Goal: Use online tool/utility

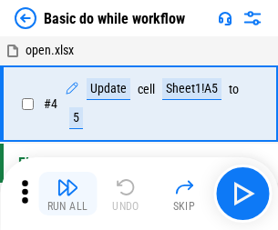
click at [67, 194] on img "button" at bounding box center [67, 188] width 22 height 22
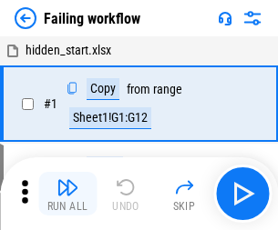
click at [67, 194] on img "button" at bounding box center [67, 188] width 22 height 22
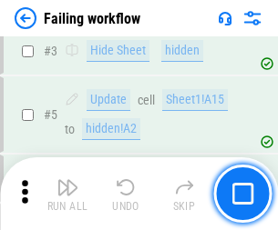
scroll to position [386, 0]
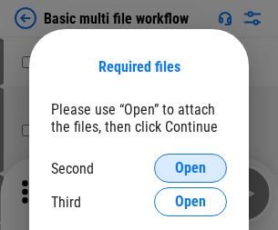
click at [190, 168] on span "Open" at bounding box center [190, 168] width 31 height 15
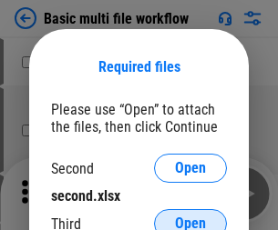
click at [190, 217] on span "Open" at bounding box center [190, 224] width 31 height 15
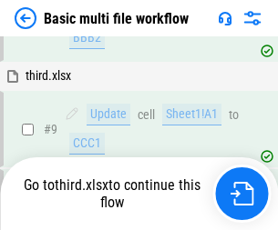
scroll to position [633, 0]
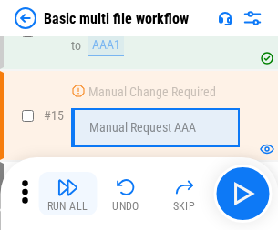
click at [67, 194] on img "button" at bounding box center [67, 188] width 22 height 22
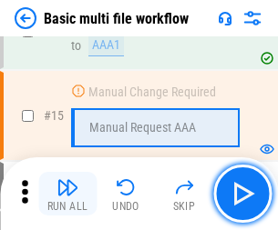
scroll to position [1211, 0]
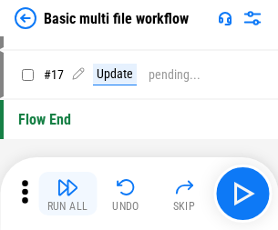
click at [67, 194] on img "button" at bounding box center [67, 188] width 22 height 22
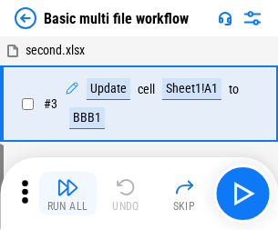
click at [67, 194] on img "button" at bounding box center [67, 188] width 22 height 22
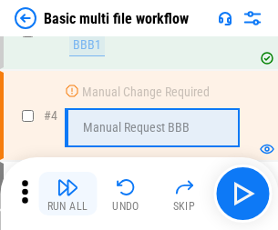
click at [67, 194] on img "button" at bounding box center [67, 188] width 22 height 22
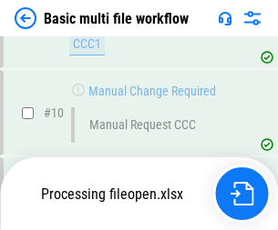
scroll to position [853, 0]
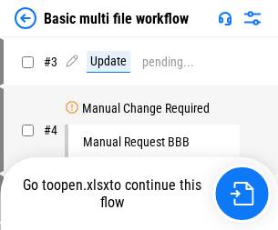
scroll to position [74, 0]
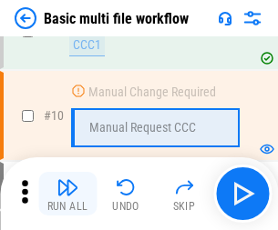
click at [67, 194] on img "button" at bounding box center [67, 188] width 22 height 22
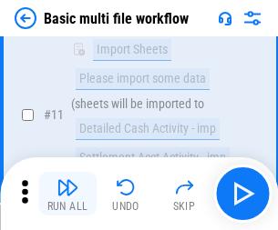
click at [67, 194] on img "button" at bounding box center [67, 188] width 22 height 22
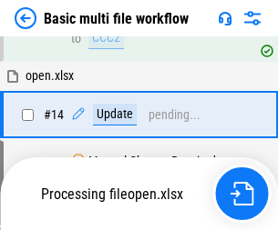
scroll to position [952, 0]
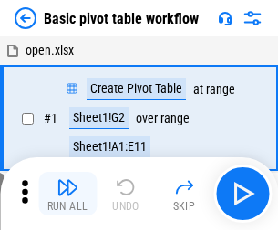
click at [67, 194] on img "button" at bounding box center [67, 188] width 22 height 22
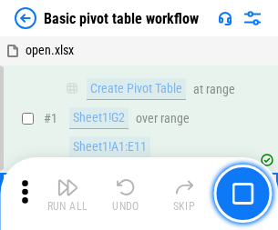
scroll to position [436, 0]
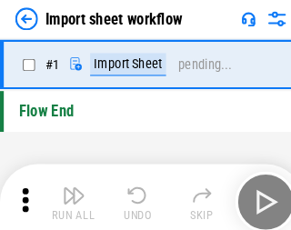
click at [67, 194] on img "button" at bounding box center [71, 188] width 22 height 22
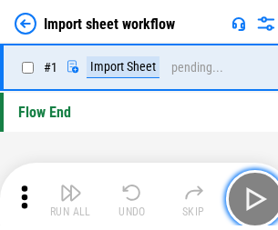
scroll to position [6, 0]
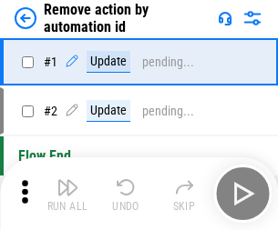
click at [67, 194] on img "button" at bounding box center [67, 188] width 22 height 22
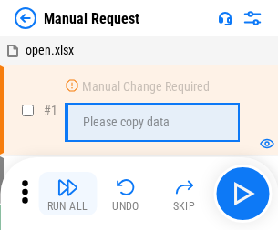
click at [67, 194] on img "button" at bounding box center [67, 188] width 22 height 22
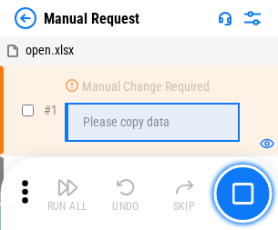
scroll to position [62, 0]
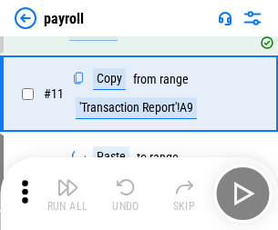
scroll to position [132, 0]
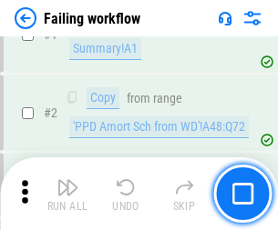
scroll to position [294, 0]
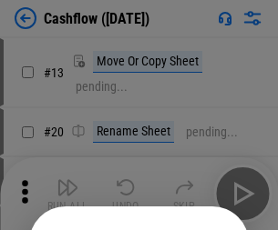
scroll to position [177, 0]
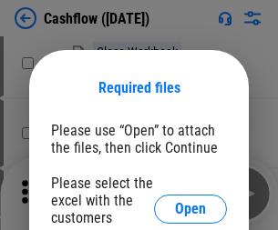
scroll to position [198, 0]
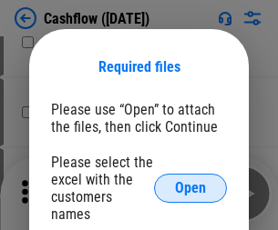
click at [190, 181] on span "Open" at bounding box center [190, 188] width 31 height 15
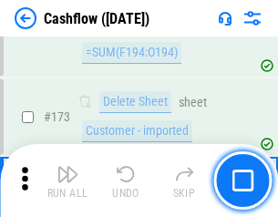
scroll to position [1927, 0]
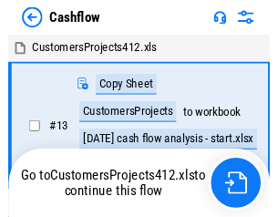
scroll to position [21, 0]
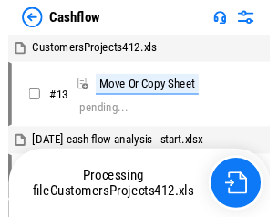
scroll to position [21, 0]
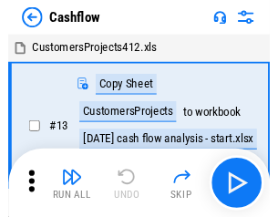
scroll to position [21, 0]
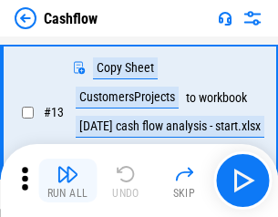
click at [67, 180] on img "button" at bounding box center [67, 174] width 22 height 22
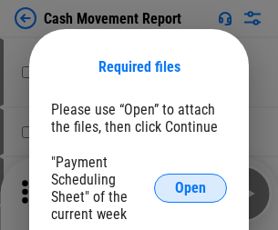
click at [190, 188] on span "Open" at bounding box center [190, 188] width 31 height 15
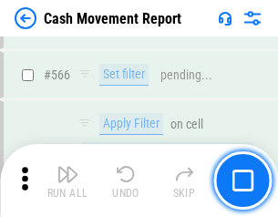
scroll to position [8342, 0]
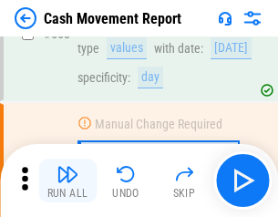
click at [67, 180] on img "button" at bounding box center [67, 174] width 22 height 22
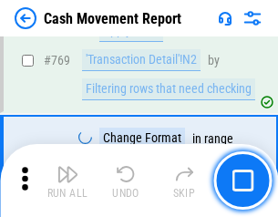
scroll to position [10114, 0]
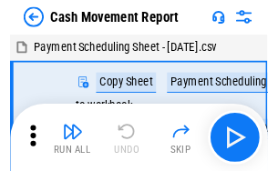
scroll to position [33, 0]
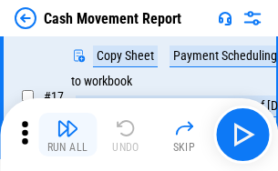
click at [67, 135] on img "button" at bounding box center [67, 128] width 22 height 22
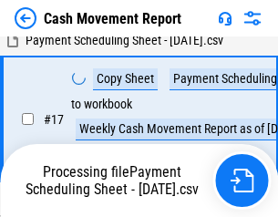
scroll to position [286, 0]
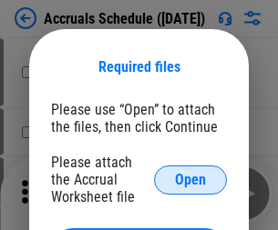
click at [190, 179] on span "Open" at bounding box center [190, 180] width 31 height 15
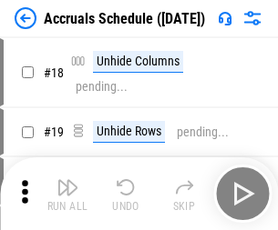
scroll to position [175, 0]
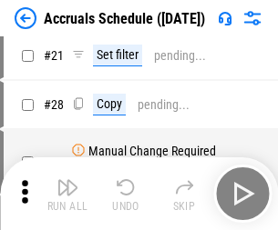
click at [67, 194] on img "button" at bounding box center [67, 188] width 22 height 22
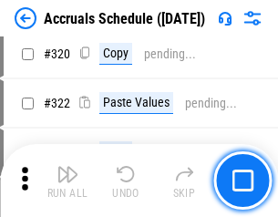
scroll to position [3386, 0]
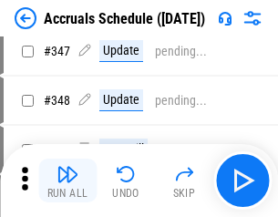
click at [67, 180] on img "button" at bounding box center [67, 174] width 22 height 22
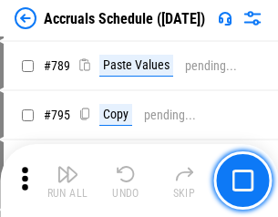
scroll to position [7646, 0]
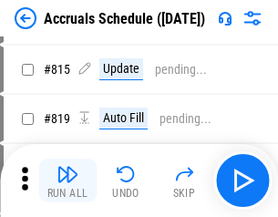
click at [67, 180] on img "button" at bounding box center [67, 174] width 22 height 22
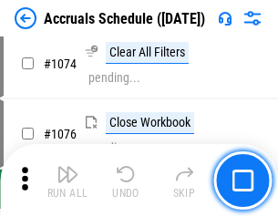
scroll to position [10902, 0]
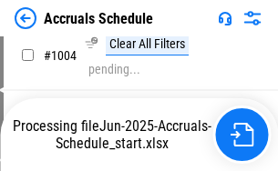
scroll to position [9351, 0]
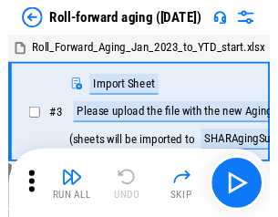
scroll to position [3, 0]
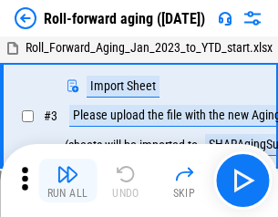
click at [67, 180] on img "button" at bounding box center [67, 174] width 22 height 22
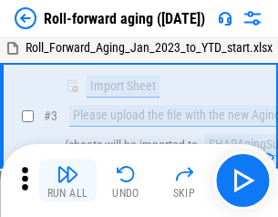
click at [67, 180] on img "button" at bounding box center [67, 174] width 22 height 22
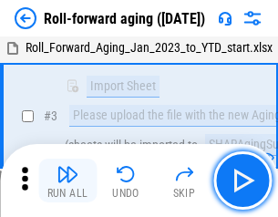
scroll to position [117, 0]
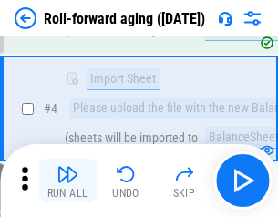
click at [67, 180] on img "button" at bounding box center [67, 174] width 22 height 22
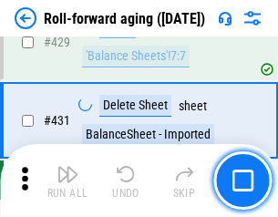
scroll to position [6312, 0]
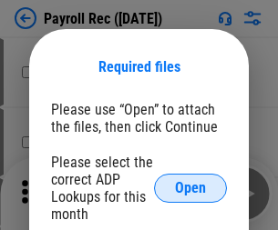
click at [190, 188] on span "Open" at bounding box center [190, 188] width 31 height 15
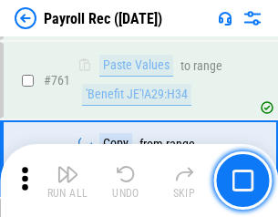
scroll to position [11202, 0]
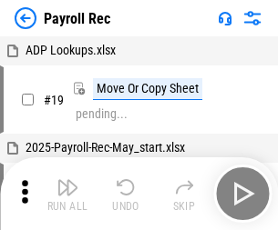
click at [67, 194] on img "button" at bounding box center [67, 188] width 22 height 22
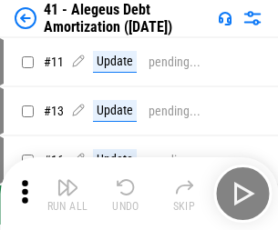
click at [67, 194] on img "button" at bounding box center [67, 188] width 22 height 22
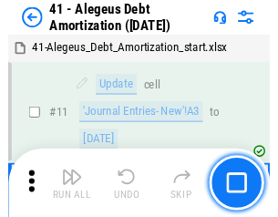
scroll to position [225, 0]
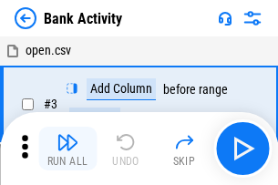
click at [67, 148] on img "button" at bounding box center [67, 142] width 22 height 22
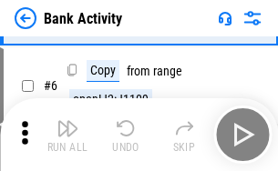
scroll to position [96, 0]
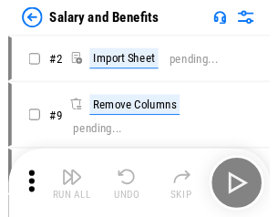
scroll to position [25, 0]
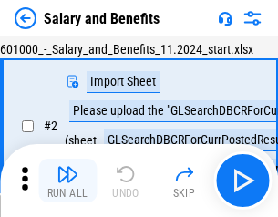
click at [67, 180] on img "button" at bounding box center [67, 174] width 22 height 22
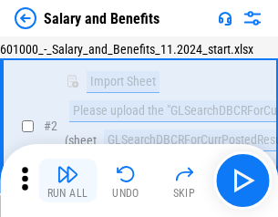
click at [67, 180] on img "button" at bounding box center [67, 174] width 22 height 22
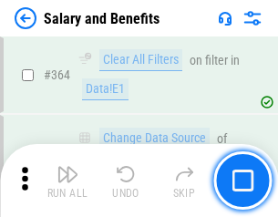
scroll to position [8572, 0]
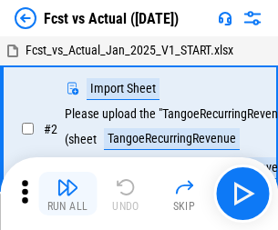
click at [67, 180] on img "button" at bounding box center [67, 188] width 22 height 22
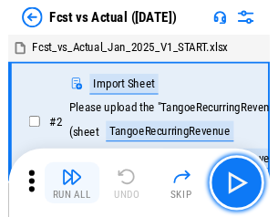
scroll to position [24, 0]
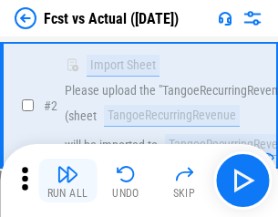
click at [67, 180] on img "button" at bounding box center [67, 174] width 22 height 22
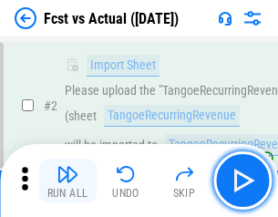
scroll to position [170, 0]
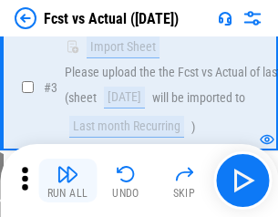
click at [67, 180] on img "button" at bounding box center [67, 174] width 22 height 22
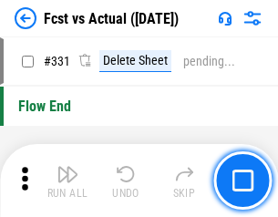
scroll to position [8713, 0]
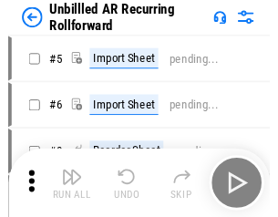
scroll to position [39, 0]
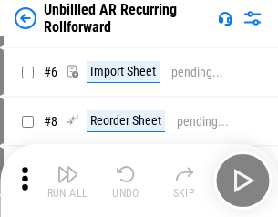
click at [67, 180] on img "button" at bounding box center [67, 174] width 22 height 22
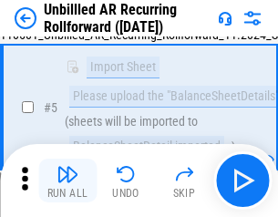
click at [67, 180] on img "button" at bounding box center [67, 174] width 22 height 22
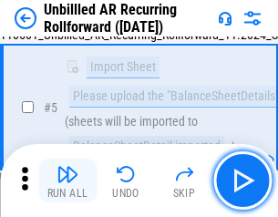
scroll to position [171, 0]
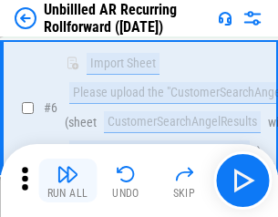
click at [67, 180] on img "button" at bounding box center [67, 174] width 22 height 22
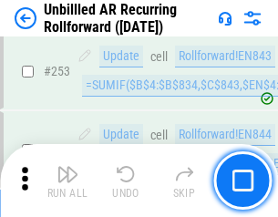
scroll to position [6183, 0]
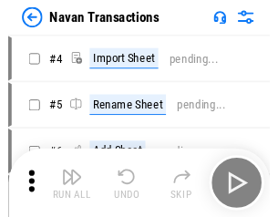
scroll to position [29, 0]
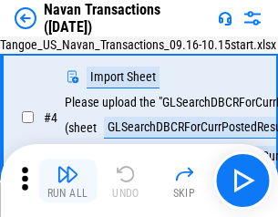
click at [67, 180] on img "button" at bounding box center [67, 174] width 22 height 22
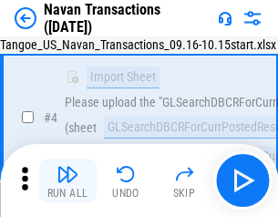
click at [67, 180] on img "button" at bounding box center [67, 174] width 22 height 22
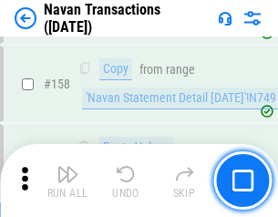
scroll to position [5901, 0]
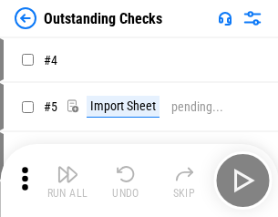
click at [67, 180] on img "button" at bounding box center [67, 174] width 22 height 22
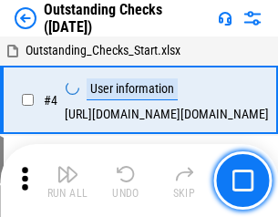
scroll to position [76, 0]
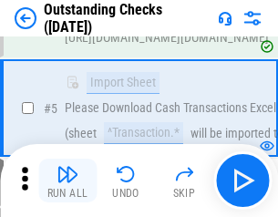
click at [67, 180] on img "button" at bounding box center [67, 174] width 22 height 22
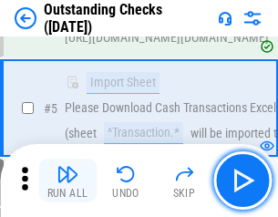
scroll to position [190, 0]
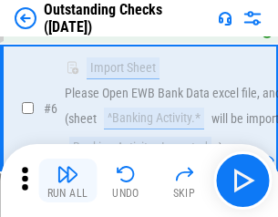
click at [67, 180] on img "button" at bounding box center [67, 174] width 22 height 22
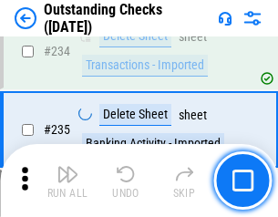
scroll to position [5527, 0]
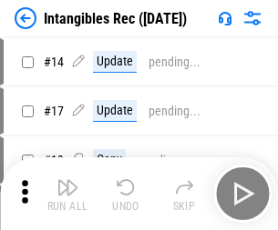
click at [67, 194] on img "button" at bounding box center [67, 188] width 22 height 22
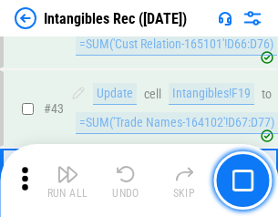
scroll to position [709, 0]
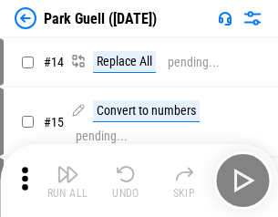
click at [67, 180] on img "button" at bounding box center [67, 174] width 22 height 22
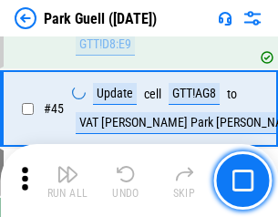
scroll to position [2276, 0]
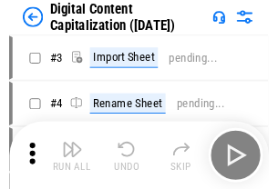
scroll to position [53, 0]
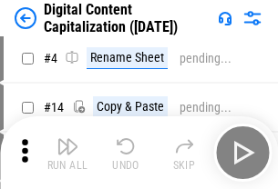
click at [67, 153] on img "button" at bounding box center [67, 147] width 22 height 22
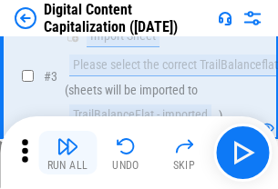
click at [67, 153] on img "button" at bounding box center [67, 147] width 22 height 22
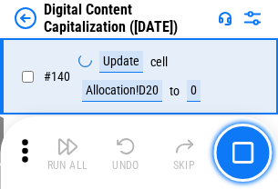
scroll to position [1930, 0]
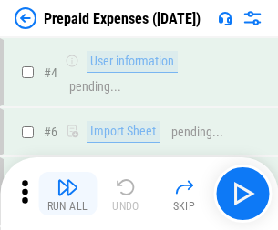
click at [67, 180] on img "button" at bounding box center [67, 188] width 22 height 22
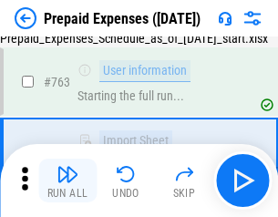
click at [67, 180] on img "button" at bounding box center [67, 174] width 22 height 22
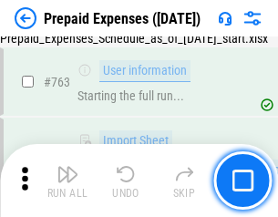
scroll to position [5152, 0]
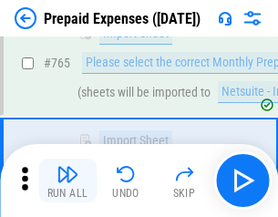
click at [67, 180] on img "button" at bounding box center [67, 174] width 22 height 22
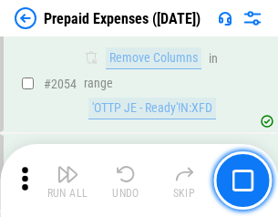
scroll to position [19026, 0]
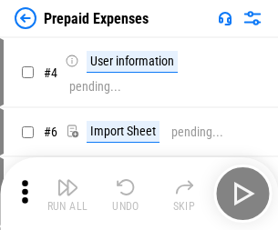
click at [67, 194] on img "button" at bounding box center [67, 188] width 22 height 22
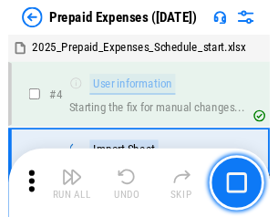
scroll to position [80, 0]
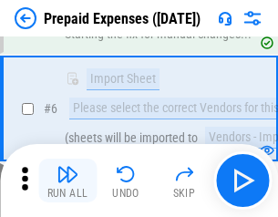
click at [67, 180] on img "button" at bounding box center [67, 174] width 22 height 22
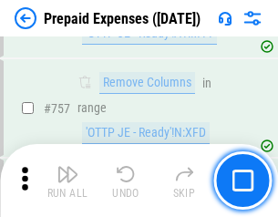
scroll to position [6486, 0]
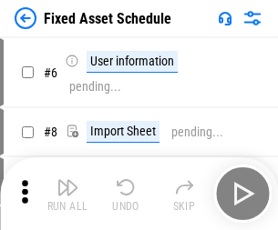
click at [67, 194] on img "button" at bounding box center [67, 188] width 22 height 22
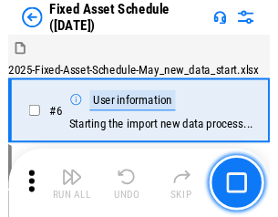
scroll to position [98, 0]
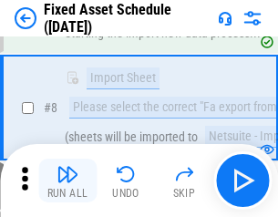
click at [67, 180] on img "button" at bounding box center [67, 174] width 22 height 22
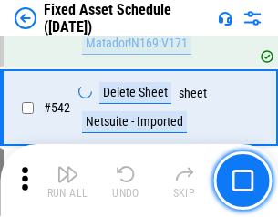
scroll to position [6489, 0]
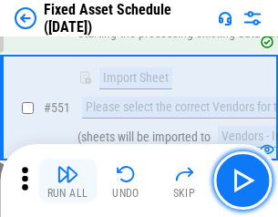
click at [67, 180] on img "button" at bounding box center [67, 174] width 22 height 22
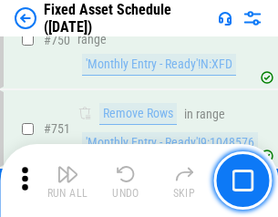
scroll to position [8874, 0]
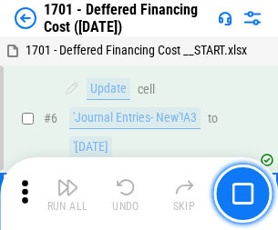
scroll to position [218, 0]
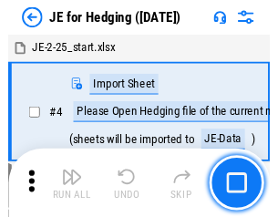
scroll to position [3, 0]
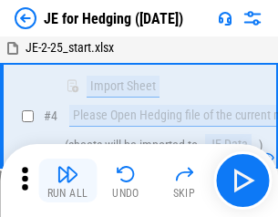
click at [67, 180] on img "button" at bounding box center [67, 174] width 22 height 22
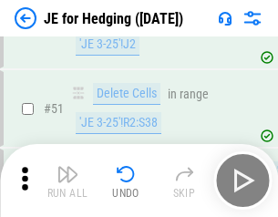
scroll to position [1179, 0]
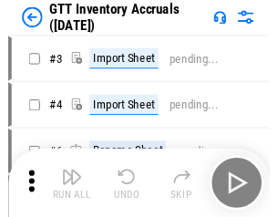
scroll to position [3, 0]
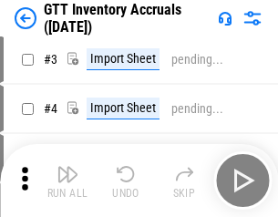
click at [67, 180] on img "button" at bounding box center [67, 174] width 22 height 22
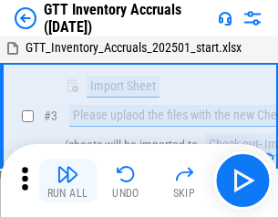
click at [67, 180] on img "button" at bounding box center [67, 174] width 22 height 22
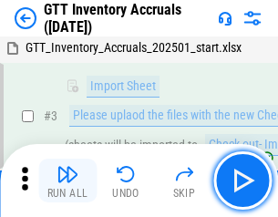
scroll to position [117, 0]
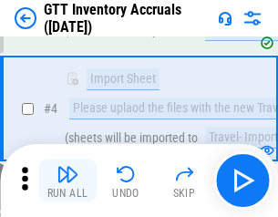
click at [67, 180] on img "button" at bounding box center [67, 174] width 22 height 22
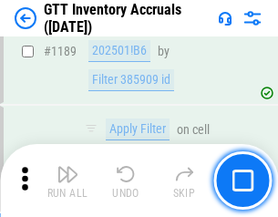
scroll to position [14863, 0]
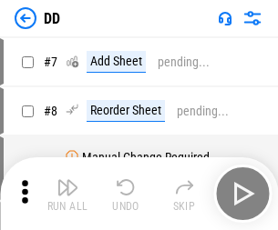
click at [67, 194] on img "button" at bounding box center [67, 188] width 22 height 22
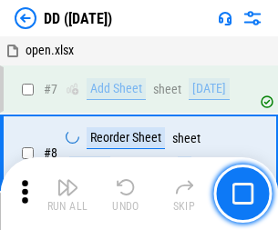
scroll to position [176, 0]
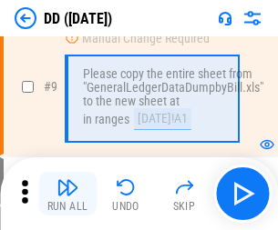
click at [67, 194] on img "button" at bounding box center [67, 188] width 22 height 22
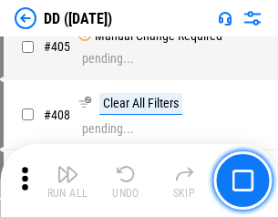
scroll to position [8144, 0]
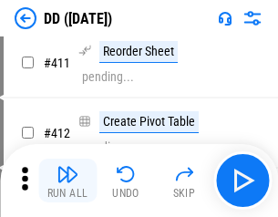
click at [67, 180] on img "button" at bounding box center [67, 174] width 22 height 22
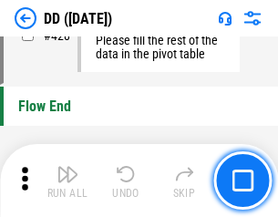
scroll to position [8712, 0]
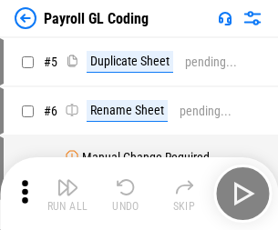
click at [67, 194] on img "button" at bounding box center [67, 188] width 22 height 22
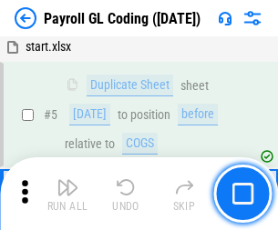
scroll to position [218, 0]
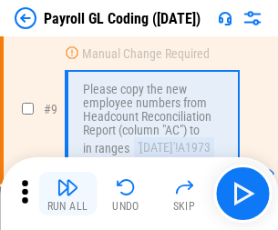
click at [67, 194] on img "button" at bounding box center [67, 188] width 22 height 22
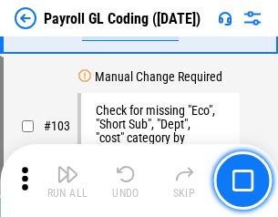
scroll to position [4270, 0]
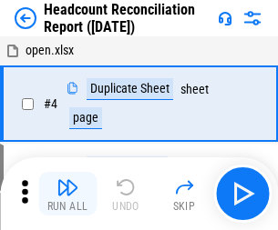
click at [67, 194] on img "button" at bounding box center [67, 188] width 22 height 22
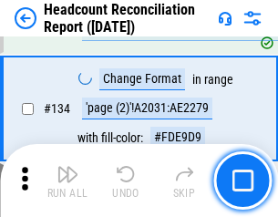
scroll to position [2188, 0]
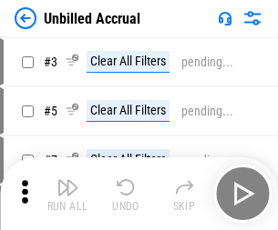
click at [67, 194] on img "button" at bounding box center [67, 188] width 22 height 22
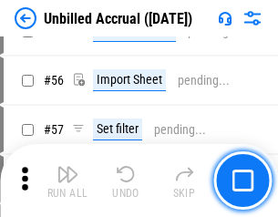
scroll to position [1900, 0]
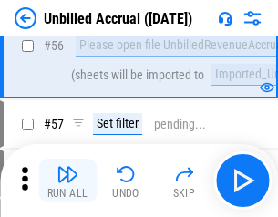
click at [67, 180] on img "button" at bounding box center [67, 174] width 22 height 22
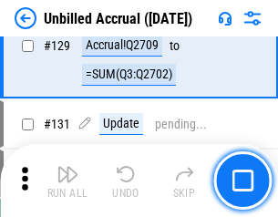
scroll to position [5422, 0]
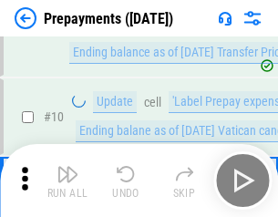
scroll to position [114, 0]
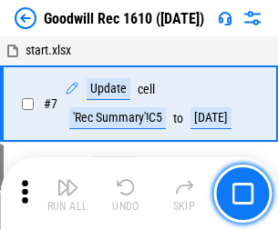
scroll to position [311, 0]
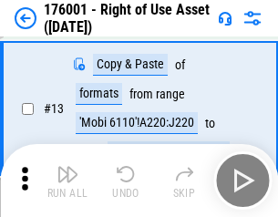
scroll to position [117, 0]
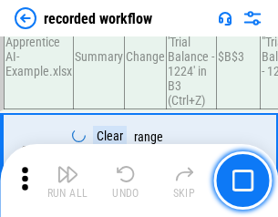
scroll to position [5689, 0]
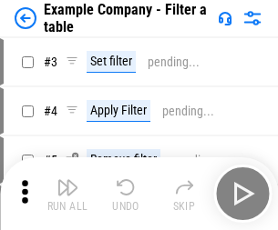
click at [67, 194] on img "button" at bounding box center [67, 188] width 22 height 22
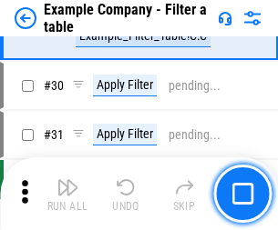
scroll to position [1666, 0]
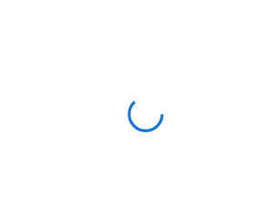
scroll to position [28, 0]
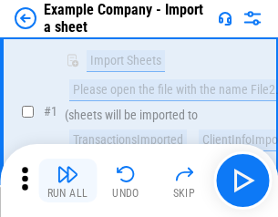
click at [67, 180] on img "button" at bounding box center [67, 174] width 22 height 22
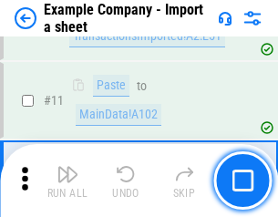
scroll to position [402, 0]
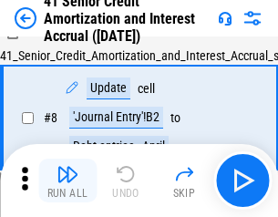
click at [67, 180] on img "button" at bounding box center [67, 174] width 22 height 22
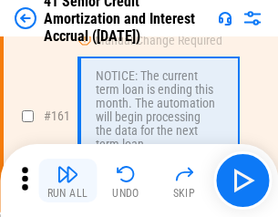
click at [67, 180] on img "button" at bounding box center [67, 174] width 22 height 22
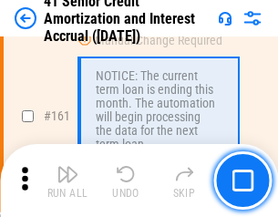
scroll to position [1947, 0]
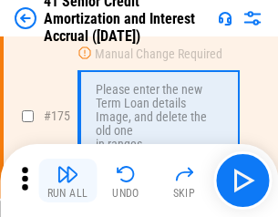
click at [67, 180] on img "button" at bounding box center [67, 174] width 22 height 22
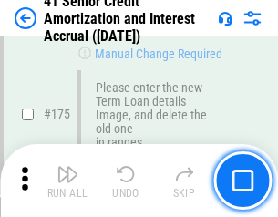
scroll to position [2132, 0]
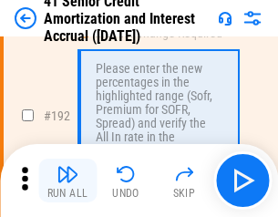
click at [67, 180] on img "button" at bounding box center [67, 174] width 22 height 22
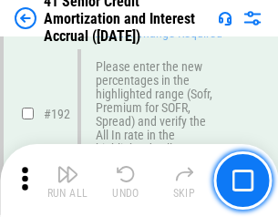
scroll to position [2323, 0]
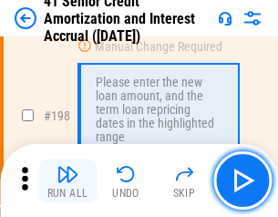
click at [67, 180] on img "button" at bounding box center [67, 174] width 22 height 22
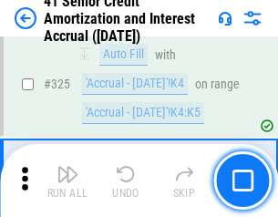
scroll to position [4650, 0]
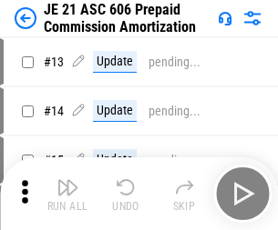
click at [67, 180] on img "button" at bounding box center [67, 188] width 22 height 22
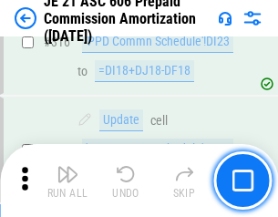
scroll to position [3398, 0]
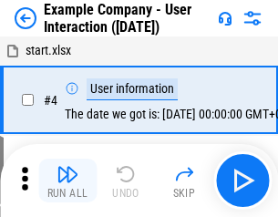
click at [67, 180] on img "button" at bounding box center [67, 174] width 22 height 22
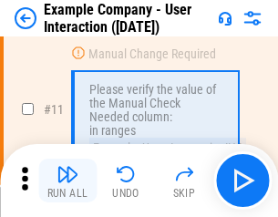
click at [67, 180] on img "button" at bounding box center [67, 174] width 22 height 22
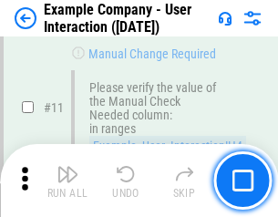
scroll to position [394, 0]
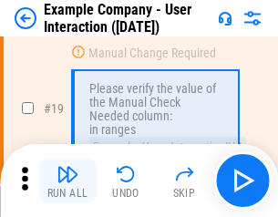
click at [67, 180] on img "button" at bounding box center [67, 174] width 22 height 22
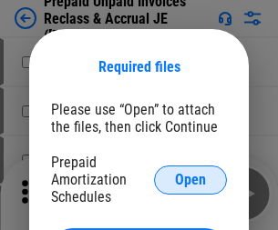
click at [190, 179] on span "Open" at bounding box center [190, 180] width 31 height 15
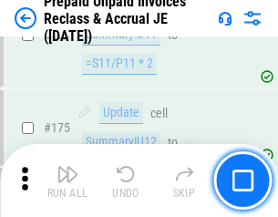
scroll to position [2457, 0]
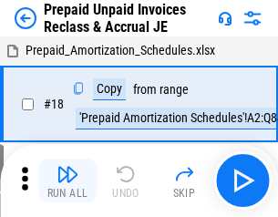
click at [67, 180] on img "button" at bounding box center [67, 174] width 22 height 22
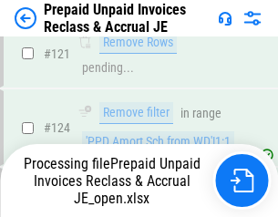
scroll to position [1320, 0]
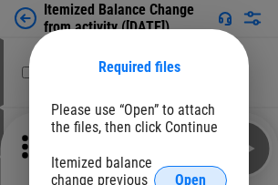
click at [190, 173] on span "Open" at bounding box center [190, 180] width 31 height 15
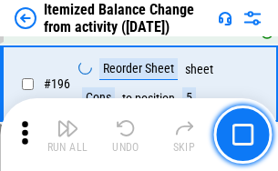
scroll to position [3503, 0]
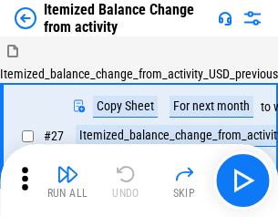
scroll to position [28, 0]
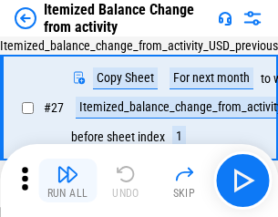
click at [67, 180] on img "button" at bounding box center [67, 174] width 22 height 22
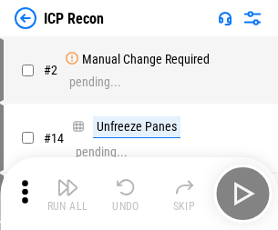
scroll to position [8, 0]
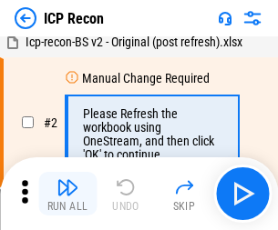
click at [67, 194] on img "button" at bounding box center [67, 188] width 22 height 22
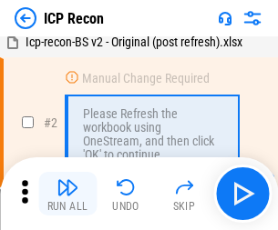
click at [67, 194] on img "button" at bounding box center [67, 188] width 22 height 22
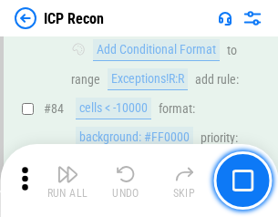
scroll to position [1784, 0]
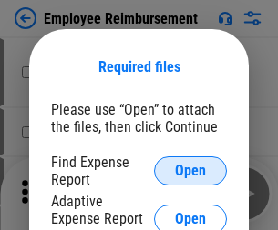
click at [190, 171] on span "Open" at bounding box center [190, 171] width 31 height 15
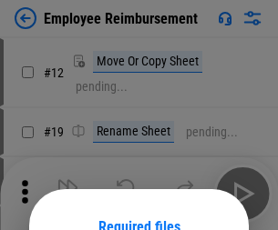
scroll to position [160, 0]
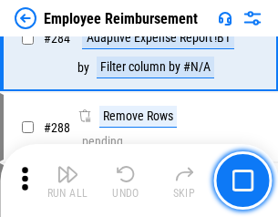
scroll to position [4947, 0]
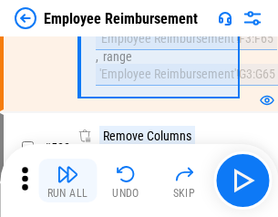
click at [67, 180] on img "button" at bounding box center [67, 174] width 22 height 22
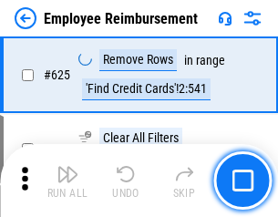
scroll to position [10898, 0]
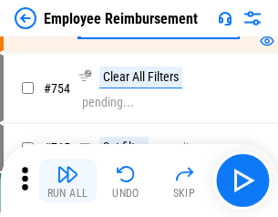
click at [67, 180] on img "button" at bounding box center [67, 174] width 22 height 22
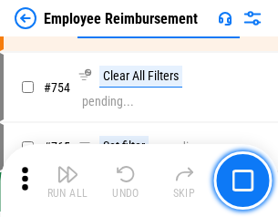
click at [67, 180] on img "button" at bounding box center [67, 174] width 22 height 22
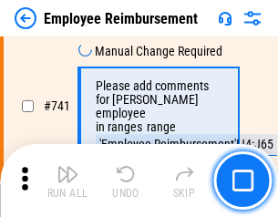
scroll to position [12770, 0]
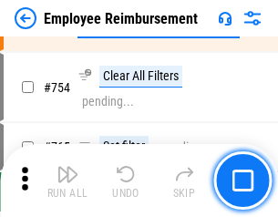
click at [67, 180] on img "button" at bounding box center [67, 174] width 22 height 22
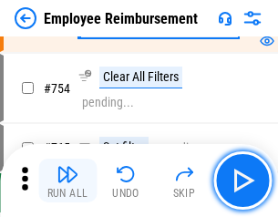
click at [67, 180] on img "button" at bounding box center [67, 174] width 22 height 22
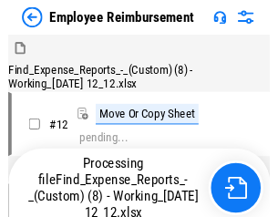
scroll to position [62, 0]
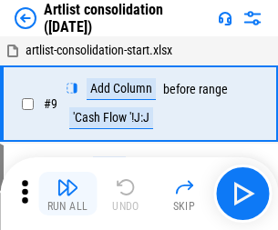
click at [67, 194] on img "button" at bounding box center [67, 188] width 22 height 22
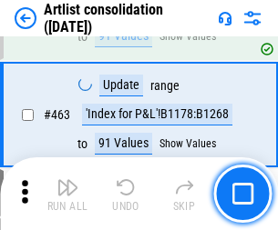
scroll to position [7970, 0]
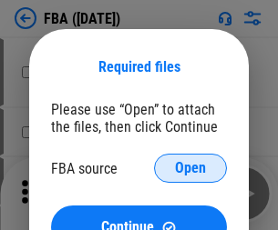
click at [190, 168] on span "Open" at bounding box center [190, 168] width 31 height 15
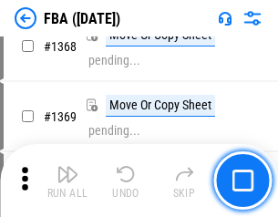
scroll to position [19548, 0]
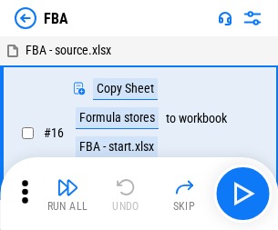
scroll to position [18, 0]
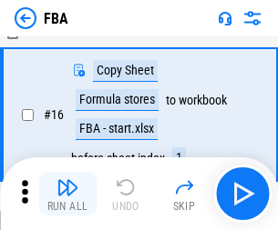
click at [67, 194] on img "button" at bounding box center [67, 188] width 22 height 22
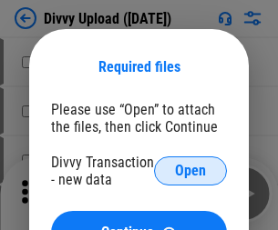
click at [190, 171] on span "Open" at bounding box center [190, 171] width 31 height 15
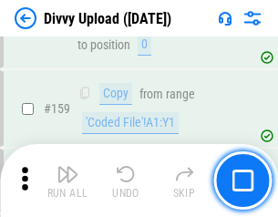
scroll to position [1885, 0]
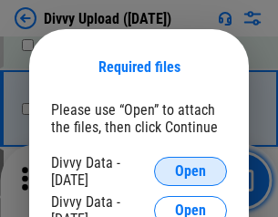
click at [190, 171] on span "Open" at bounding box center [190, 171] width 31 height 15
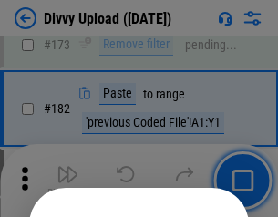
scroll to position [2043, 0]
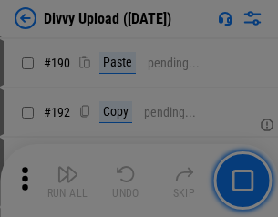
scroll to position [2297, 0]
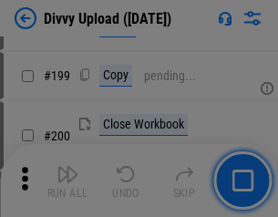
scroll to position [2647, 0]
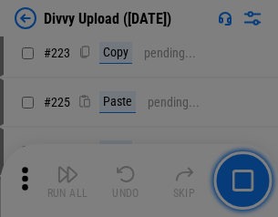
scroll to position [3632, 0]
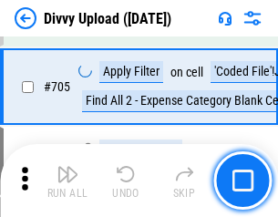
scroll to position [12452, 0]
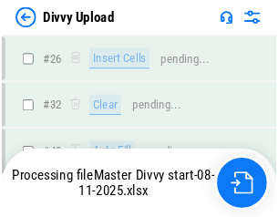
scroll to position [1885, 0]
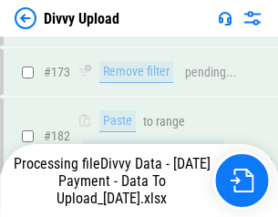
scroll to position [2037, 0]
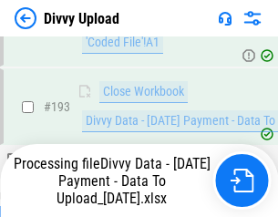
scroll to position [2438, 0]
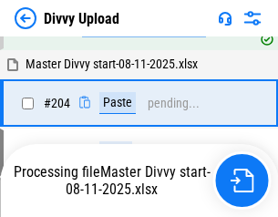
scroll to position [3116, 0]
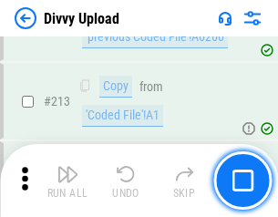
scroll to position [3642, 0]
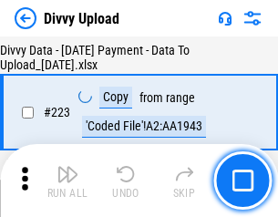
scroll to position [4149, 0]
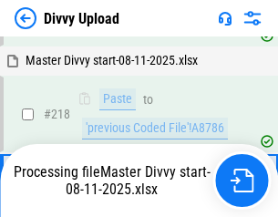
scroll to position [3841, 0]
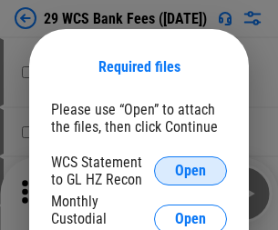
click at [190, 171] on span "Open" at bounding box center [190, 171] width 31 height 15
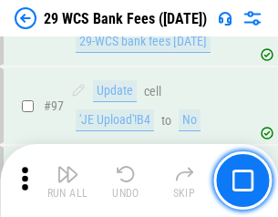
scroll to position [1774, 0]
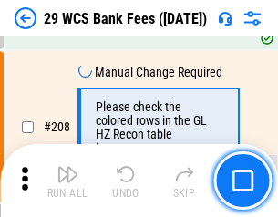
click at [67, 180] on img "button" at bounding box center [67, 174] width 22 height 22
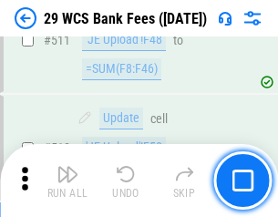
scroll to position [9158, 0]
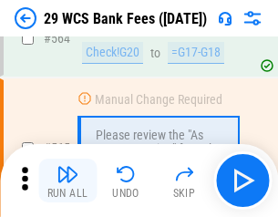
click at [67, 180] on img "button" at bounding box center [67, 174] width 22 height 22
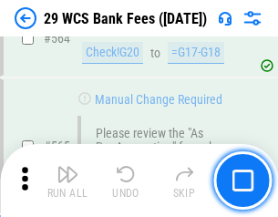
scroll to position [9844, 0]
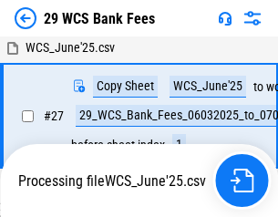
scroll to position [363, 0]
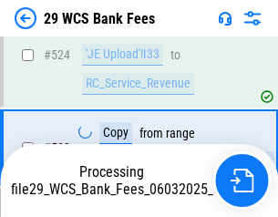
scroll to position [9718, 0]
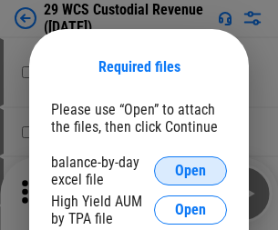
click at [190, 171] on span "Open" at bounding box center [190, 171] width 31 height 15
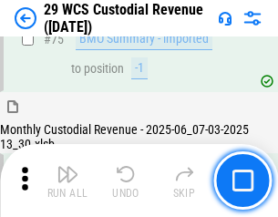
scroll to position [1901, 0]
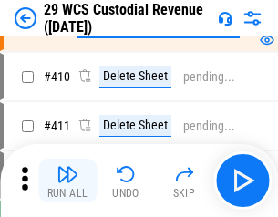
click at [67, 180] on img "button" at bounding box center [67, 174] width 22 height 22
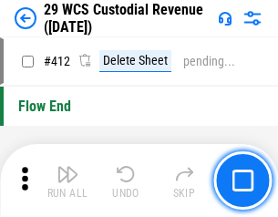
scroll to position [8693, 0]
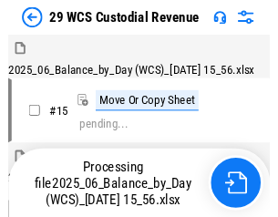
scroll to position [44, 0]
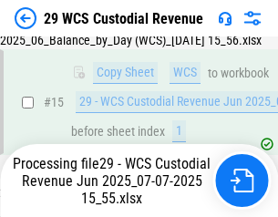
scroll to position [412, 0]
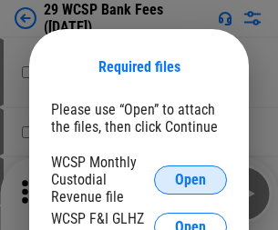
click at [190, 179] on span "Open" at bounding box center [190, 180] width 31 height 15
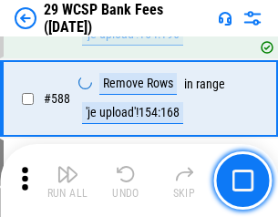
scroll to position [7165, 0]
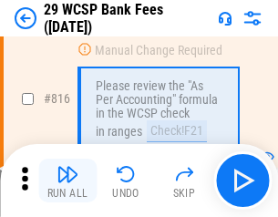
click at [67, 180] on img "button" at bounding box center [67, 174] width 22 height 22
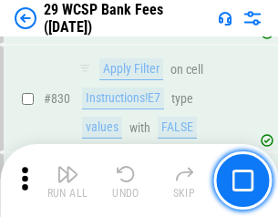
scroll to position [11549, 0]
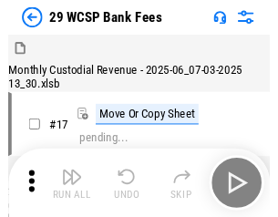
scroll to position [44, 0]
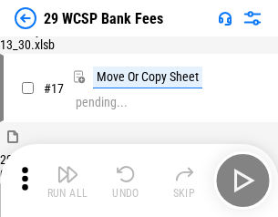
click at [67, 180] on img "button" at bounding box center [67, 174] width 22 height 22
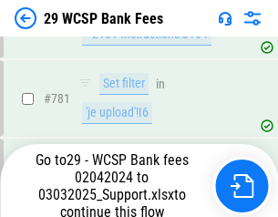
scroll to position [10759, 0]
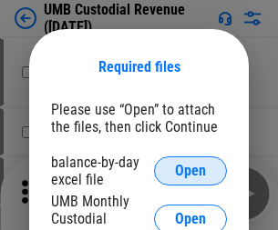
click at [190, 171] on span "Open" at bounding box center [190, 171] width 31 height 15
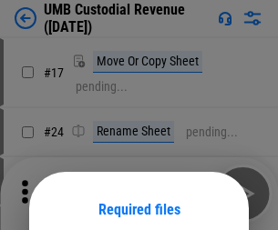
scroll to position [143, 0]
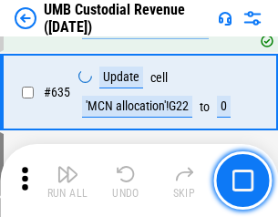
scroll to position [9525, 0]
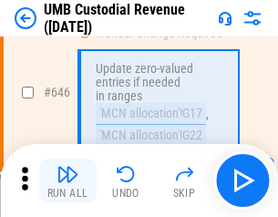
click at [67, 180] on img "button" at bounding box center [67, 174] width 22 height 22
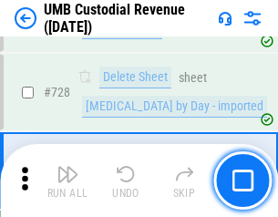
scroll to position [11228, 0]
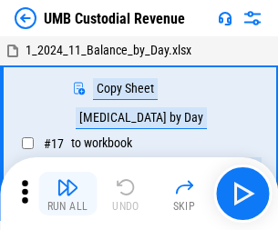
click at [67, 194] on img "button" at bounding box center [67, 188] width 22 height 22
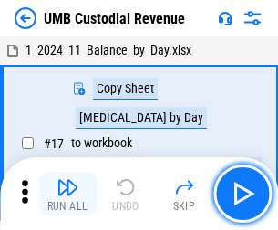
scroll to position [14, 0]
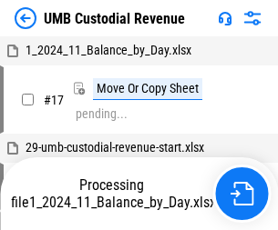
scroll to position [14, 0]
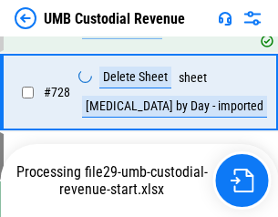
scroll to position [11186, 0]
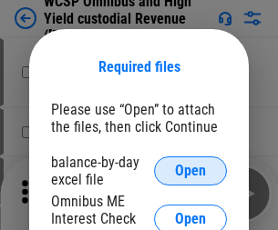
click at [190, 171] on span "Open" at bounding box center [190, 171] width 31 height 15
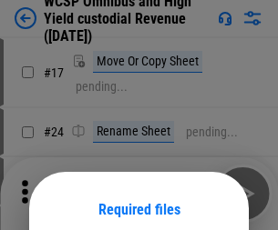
scroll to position [143, 0]
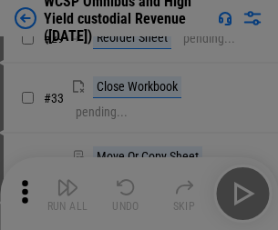
scroll to position [416, 0]
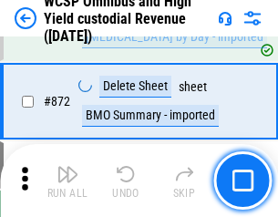
scroll to position [15405, 0]
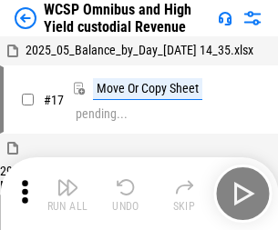
click at [67, 180] on img "button" at bounding box center [67, 188] width 22 height 22
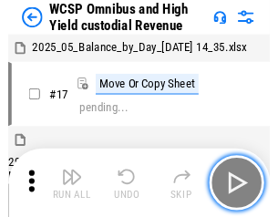
scroll to position [10, 0]
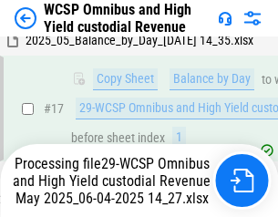
scroll to position [379, 0]
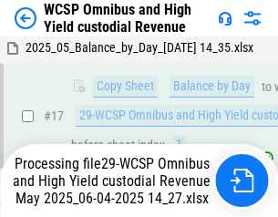
scroll to position [379, 0]
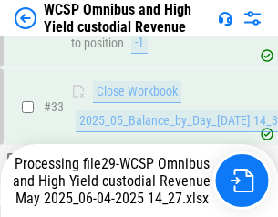
scroll to position [901, 0]
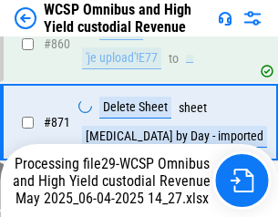
scroll to position [15363, 0]
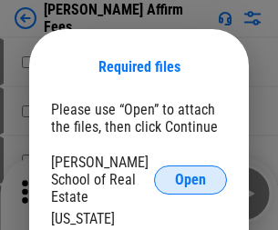
click at [190, 173] on span "Open" at bounding box center [190, 180] width 31 height 15
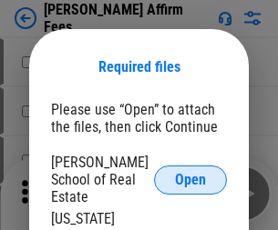
click at [190, 173] on span "Open" at bounding box center [190, 180] width 31 height 15
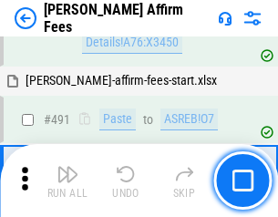
scroll to position [4949, 0]
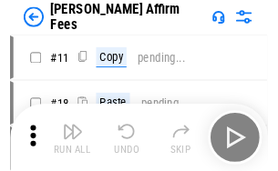
scroll to position [18, 0]
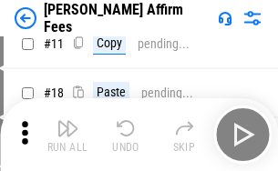
click at [67, 135] on img "button" at bounding box center [67, 128] width 22 height 22
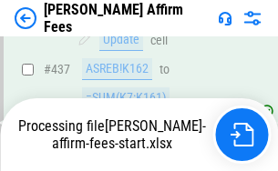
scroll to position [4774, 0]
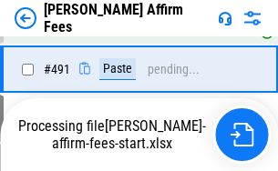
scroll to position [4879, 0]
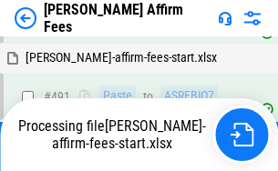
scroll to position [4879, 0]
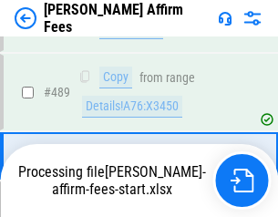
scroll to position [4751, 0]
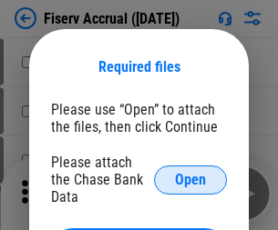
click at [190, 173] on span "Open" at bounding box center [190, 180] width 31 height 15
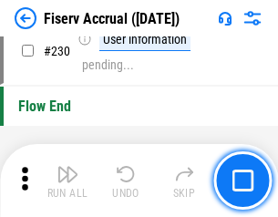
scroll to position [5768, 0]
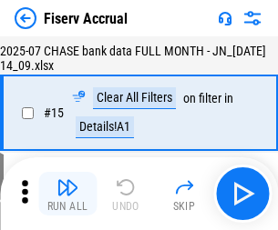
click at [67, 194] on img "button" at bounding box center [67, 188] width 22 height 22
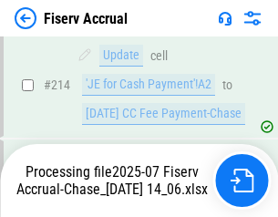
scroll to position [5420, 0]
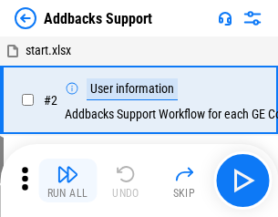
click at [67, 180] on img "button" at bounding box center [67, 174] width 22 height 22
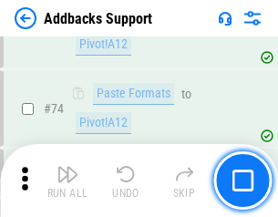
scroll to position [1325, 0]
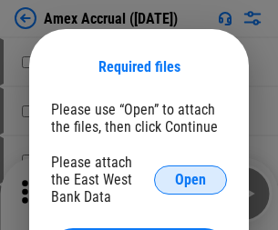
click at [190, 179] on span "Open" at bounding box center [190, 180] width 31 height 15
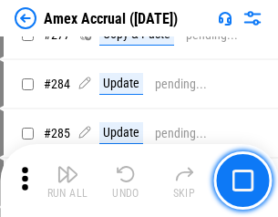
scroll to position [4738, 0]
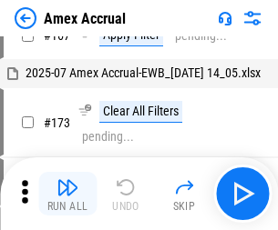
click at [67, 194] on img "button" at bounding box center [67, 188] width 22 height 22
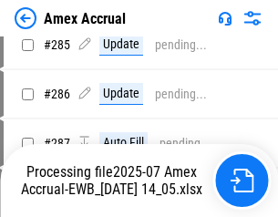
scroll to position [4835, 0]
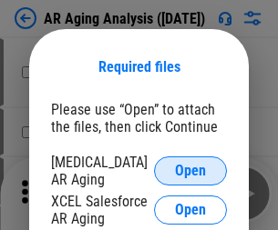
click at [190, 168] on span "Open" at bounding box center [190, 171] width 31 height 15
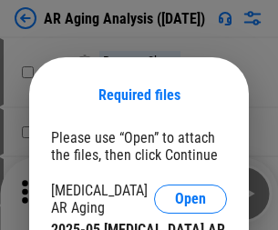
scroll to position [28, 0]
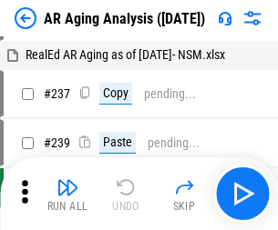
scroll to position [18, 0]
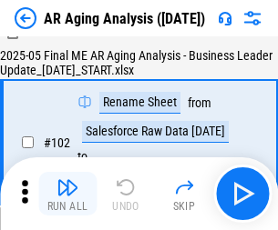
click at [67, 194] on img "button" at bounding box center [67, 188] width 22 height 22
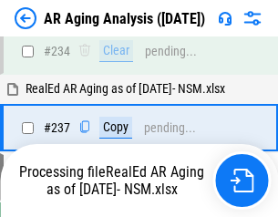
scroll to position [2821, 0]
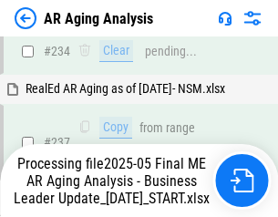
scroll to position [2876, 0]
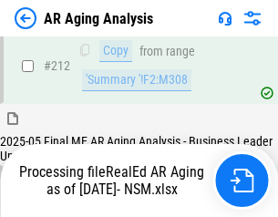
scroll to position [2722, 0]
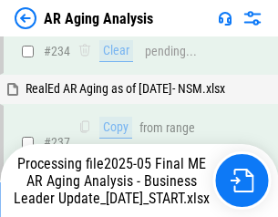
scroll to position [2800, 0]
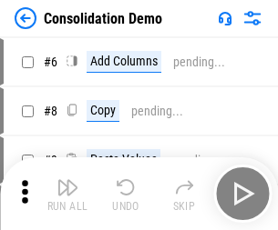
click at [67, 194] on img "button" at bounding box center [67, 188] width 22 height 22
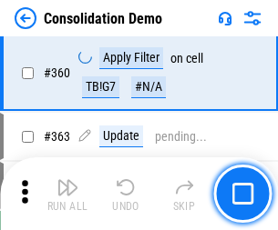
scroll to position [6101, 0]
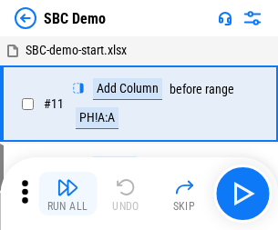
click at [67, 194] on img "button" at bounding box center [67, 188] width 22 height 22
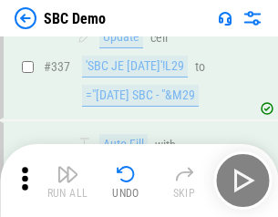
scroll to position [4788, 0]
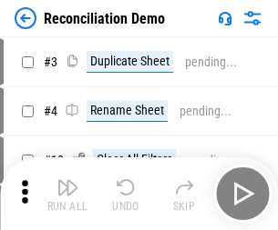
click at [67, 194] on img "button" at bounding box center [67, 188] width 22 height 22
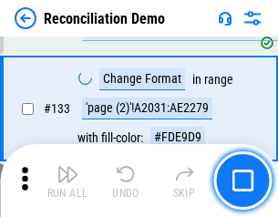
scroll to position [2162, 0]
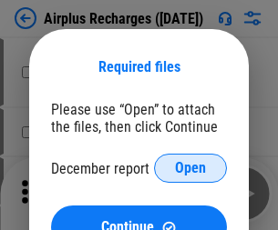
click at [190, 168] on span "Open" at bounding box center [190, 168] width 31 height 15
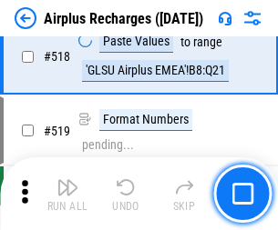
scroll to position [7833, 0]
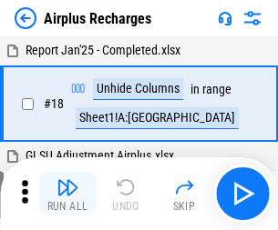
click at [67, 194] on img "button" at bounding box center [67, 188] width 22 height 22
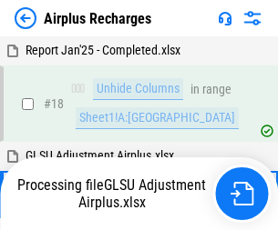
scroll to position [80, 0]
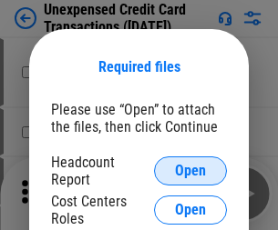
click at [190, 171] on span "Open" at bounding box center [190, 171] width 31 height 15
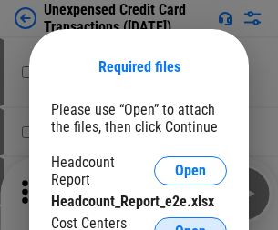
click at [190, 225] on span "Open" at bounding box center [190, 232] width 31 height 15
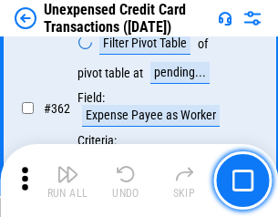
scroll to position [4681, 0]
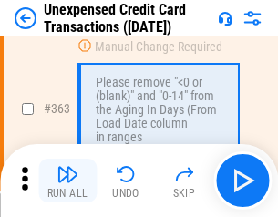
click at [67, 180] on img "button" at bounding box center [67, 174] width 22 height 22
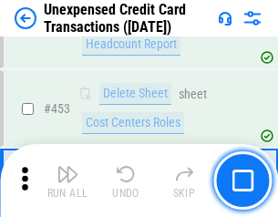
scroll to position [6208, 0]
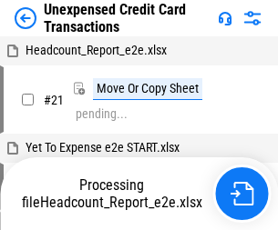
scroll to position [28, 0]
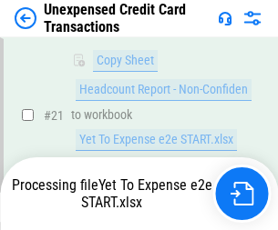
scroll to position [296, 0]
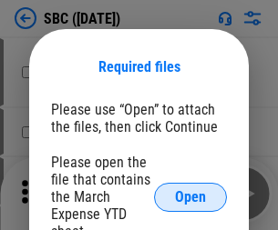
click at [190, 197] on span "Open" at bounding box center [190, 197] width 31 height 15
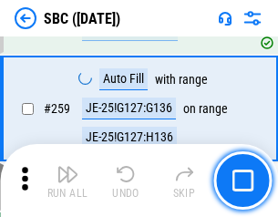
scroll to position [3557, 0]
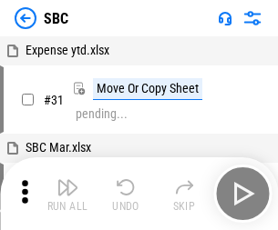
scroll to position [18, 0]
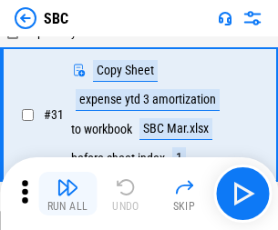
click at [67, 194] on img "button" at bounding box center [67, 188] width 22 height 22
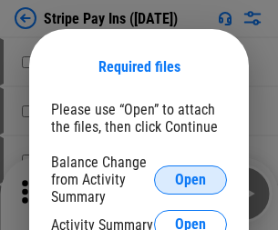
click at [190, 179] on span "Open" at bounding box center [190, 180] width 31 height 15
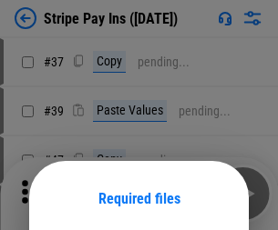
scroll to position [132, 0]
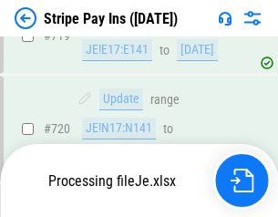
scroll to position [9585, 0]
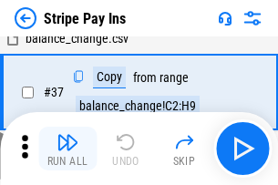
click at [67, 148] on img "button" at bounding box center [67, 142] width 22 height 22
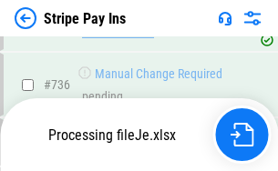
scroll to position [9545, 0]
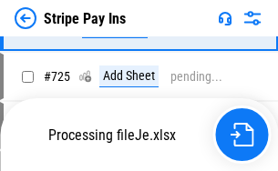
scroll to position [9545, 0]
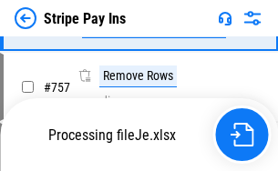
scroll to position [9545, 0]
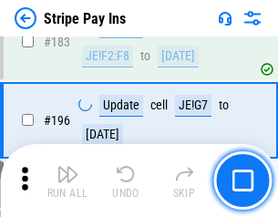
scroll to position [2464, 0]
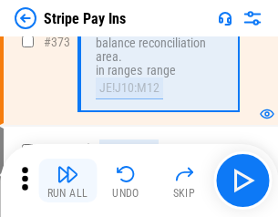
click at [67, 180] on img "button" at bounding box center [67, 174] width 22 height 22
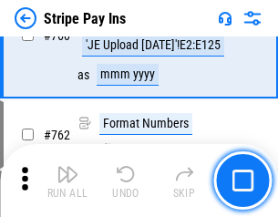
scroll to position [9522, 0]
